Goal: Find specific page/section: Find specific page/section

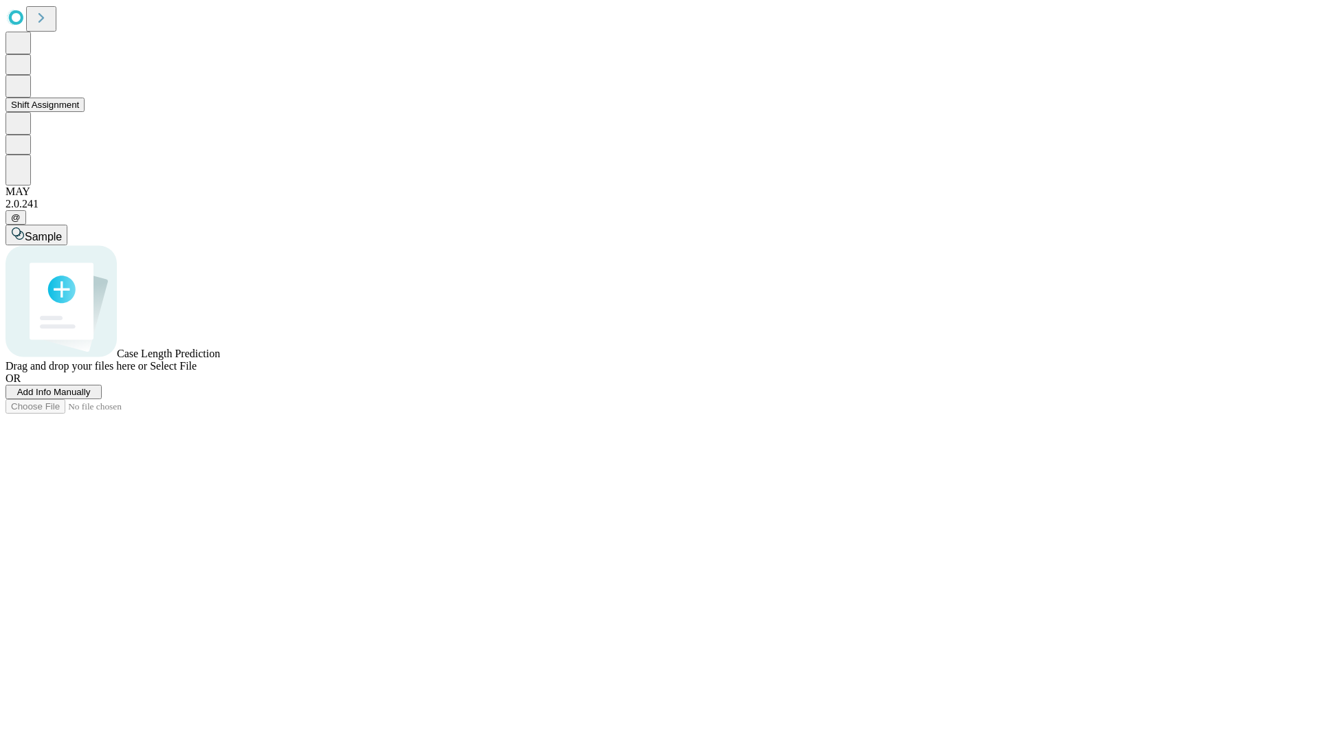
click at [85, 112] on button "Shift Assignment" at bounding box center [44, 105] width 79 height 14
